Goal: Task Accomplishment & Management: Use online tool/utility

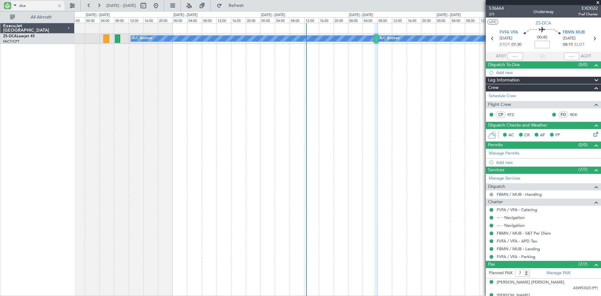
click at [40, 4] on input "dca" at bounding box center [37, 5] width 36 height 9
type input "d"
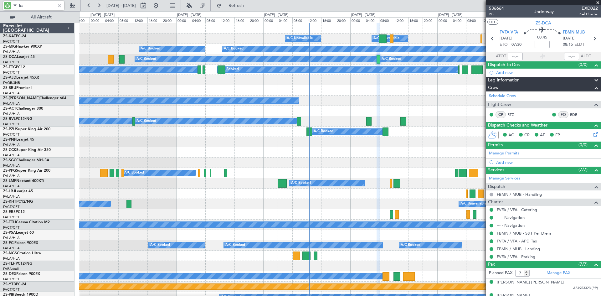
type input "kat"
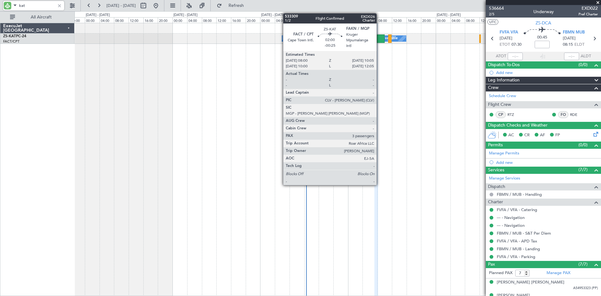
click at [379, 39] on div at bounding box center [381, 38] width 8 height 8
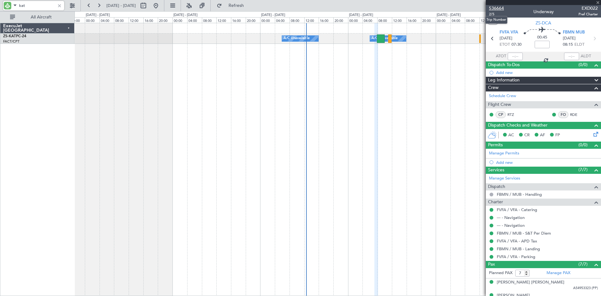
type input "-00:25"
type input "3"
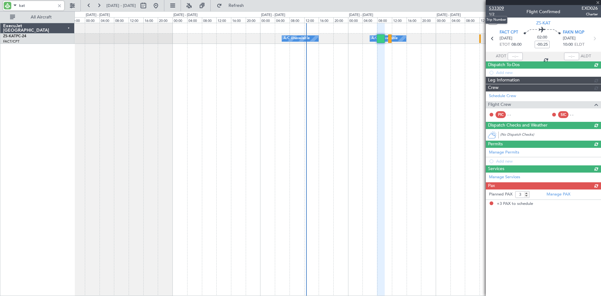
type input "kat"
click at [499, 8] on span "533309" at bounding box center [496, 8] width 15 height 7
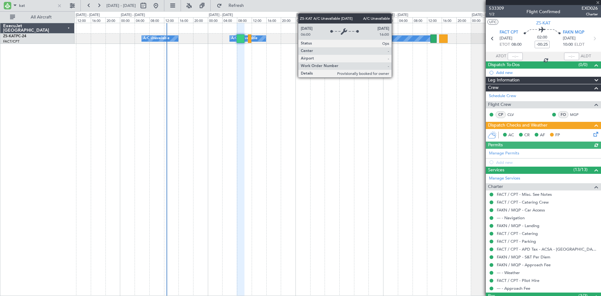
click at [254, 89] on div "A/C Booked A/C Unavailable A/C Unavailable" at bounding box center [337, 159] width 526 height 273
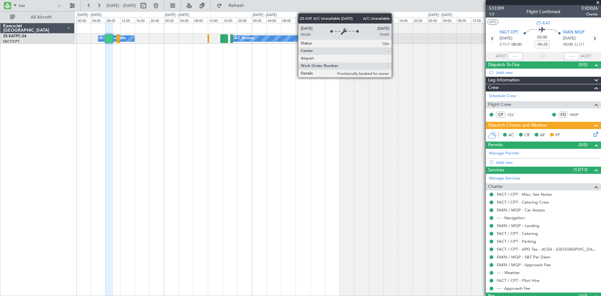
click at [206, 136] on div "A/C Booked A/C Unavailable A/C Unavailable" at bounding box center [337, 159] width 526 height 273
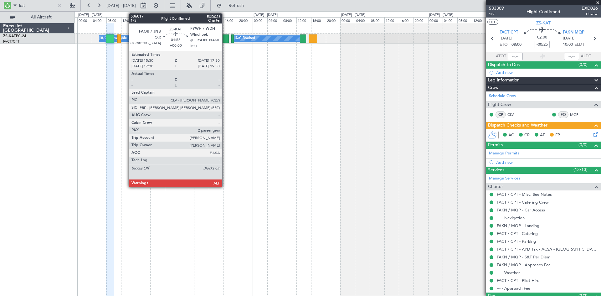
click at [225, 40] on div at bounding box center [225, 38] width 8 height 8
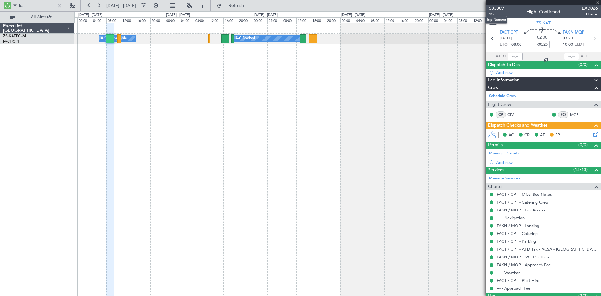
type input "2"
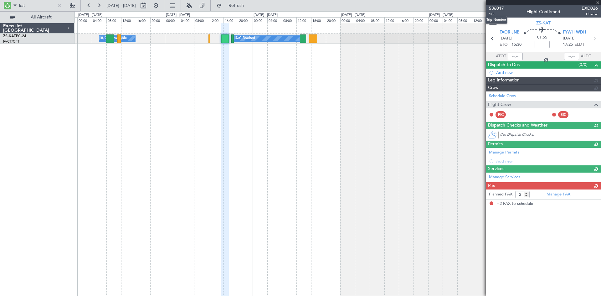
click at [498, 8] on span "536017" at bounding box center [496, 8] width 15 height 7
